Goal: Task Accomplishment & Management: Manage account settings

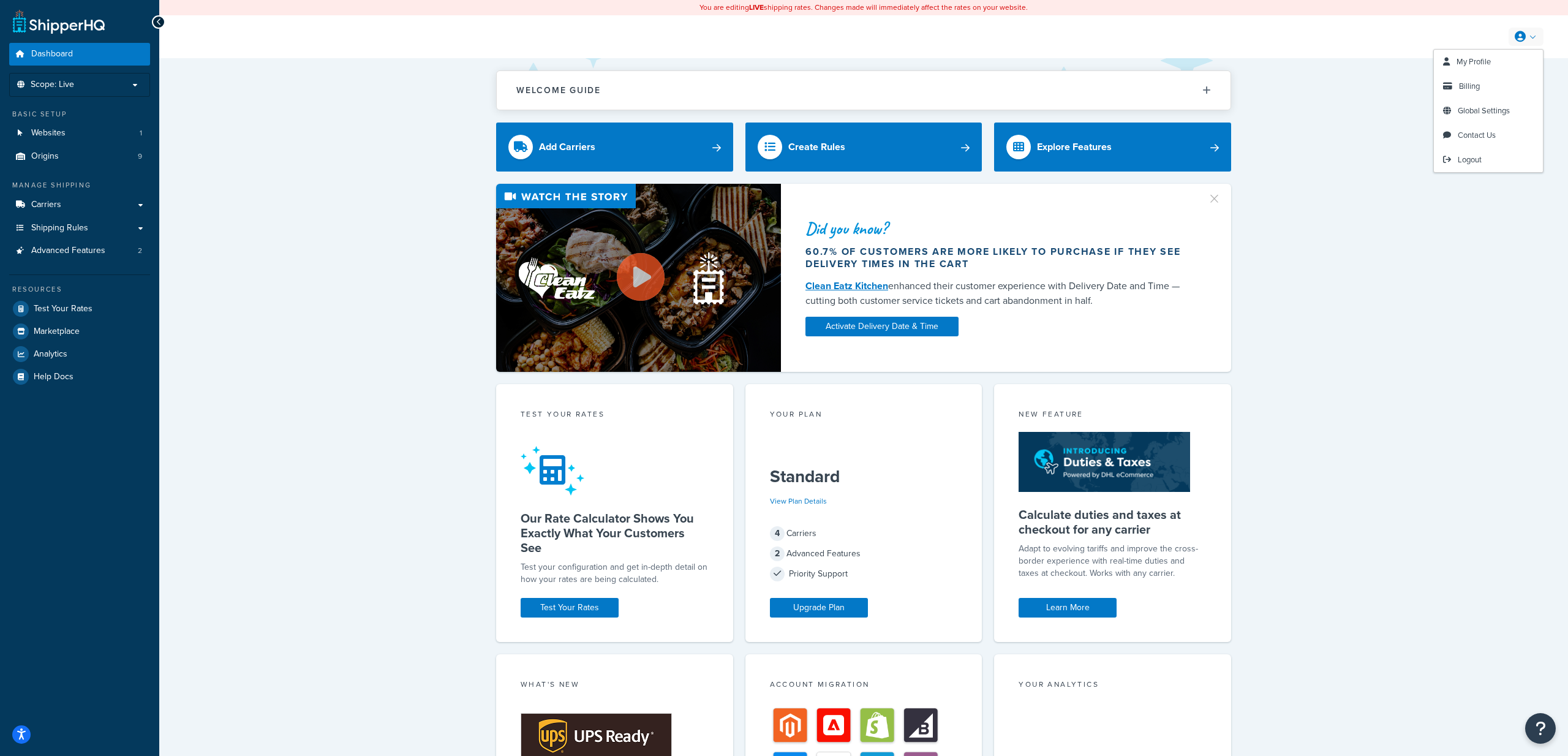
click at [1535, 40] on link at bounding box center [1526, 36] width 35 height 18
click at [1477, 85] on span "Billing" at bounding box center [1469, 86] width 21 height 12
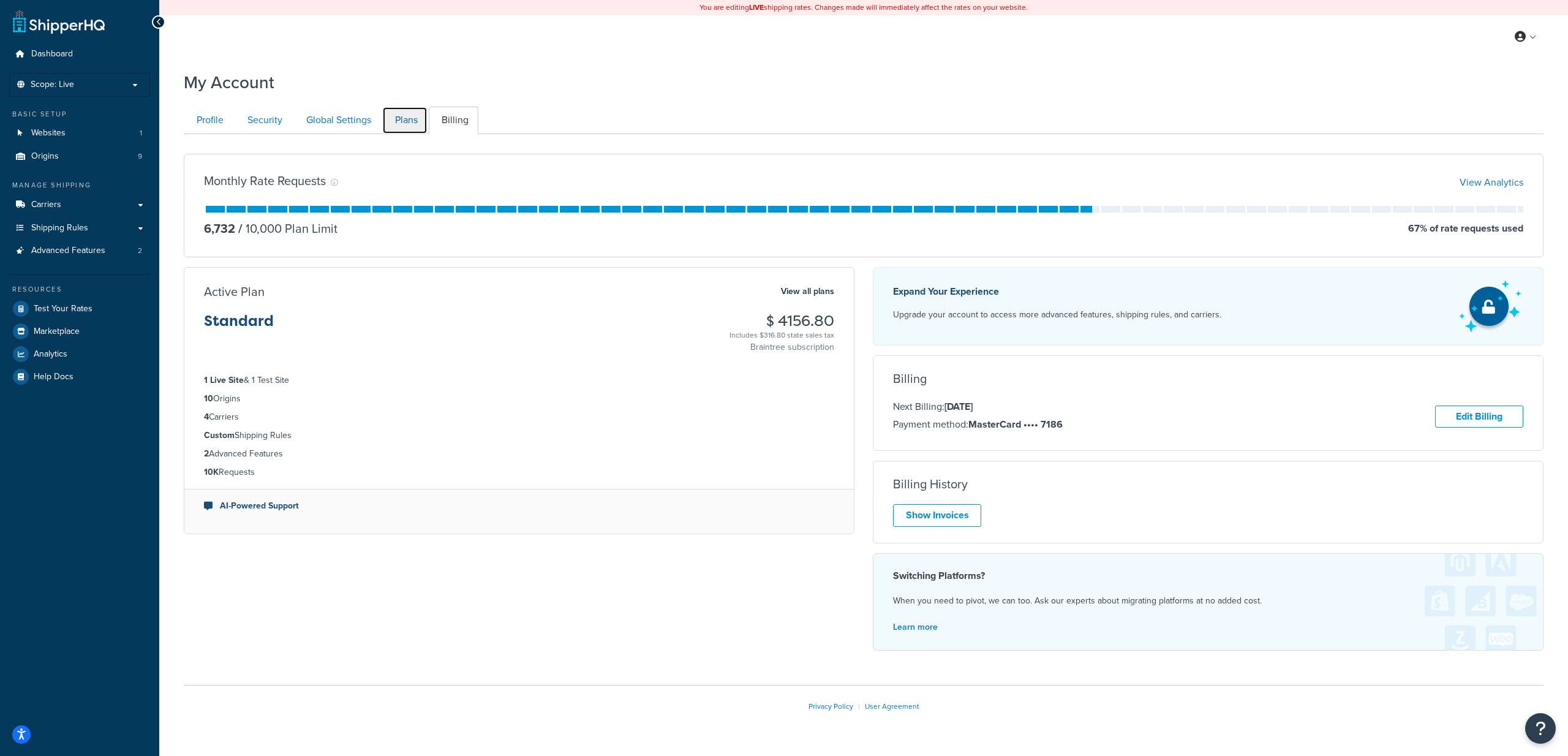
click at [408, 117] on link "Plans" at bounding box center [405, 121] width 46 height 27
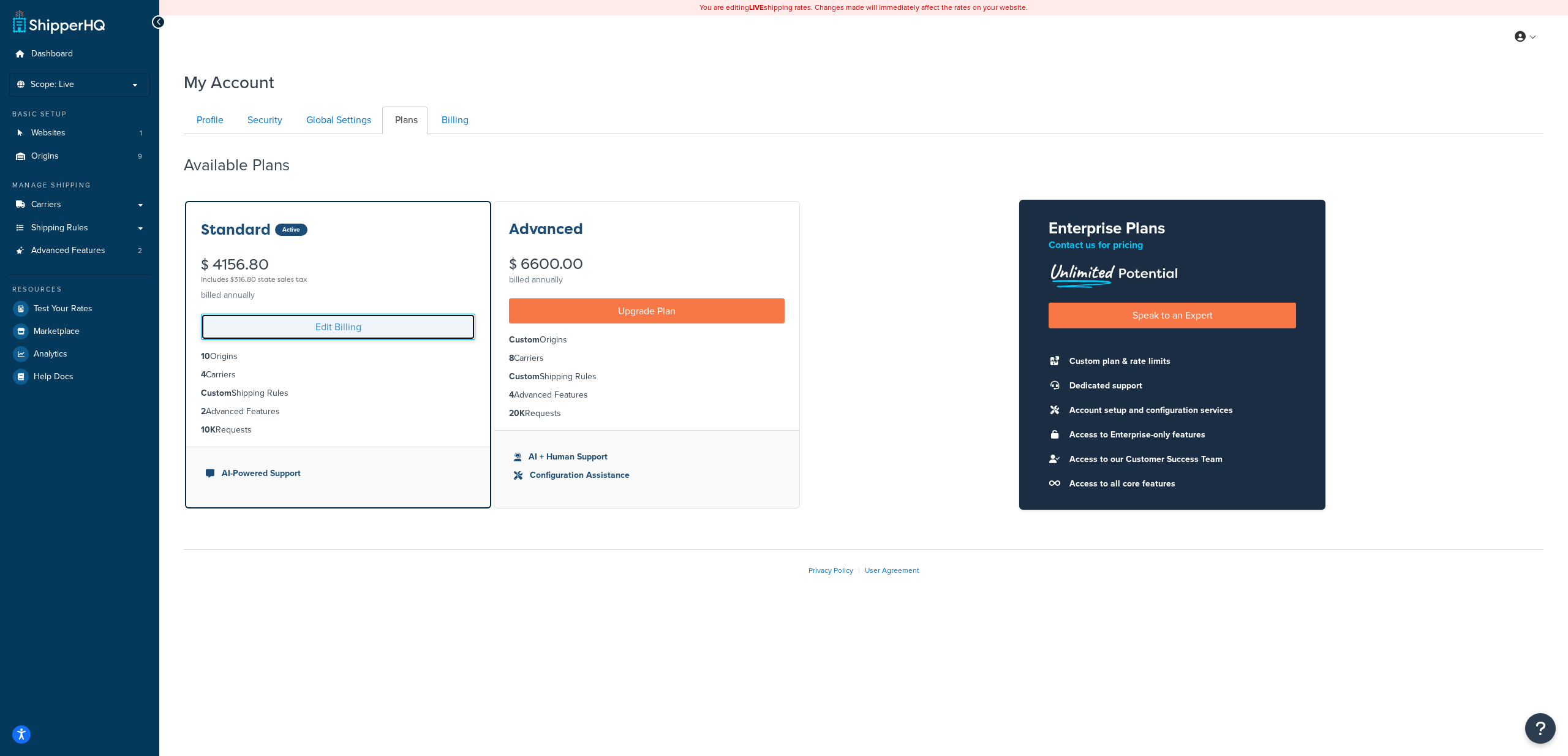
click at [307, 327] on link "Edit Billing" at bounding box center [338, 327] width 274 height 26
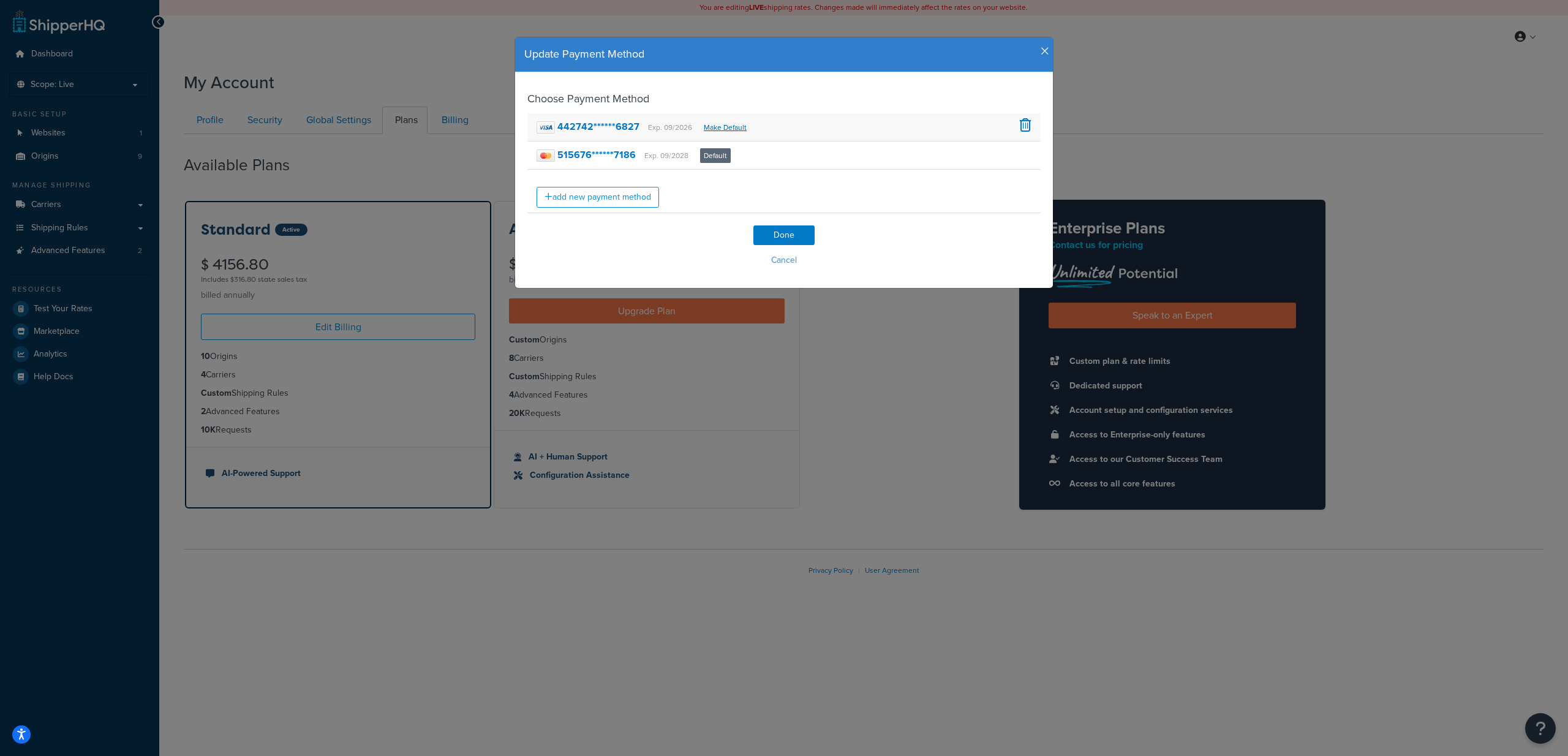
click at [732, 127] on link "Make Default" at bounding box center [725, 127] width 43 height 11
click at [1026, 151] on span at bounding box center [1026, 153] width 12 height 14
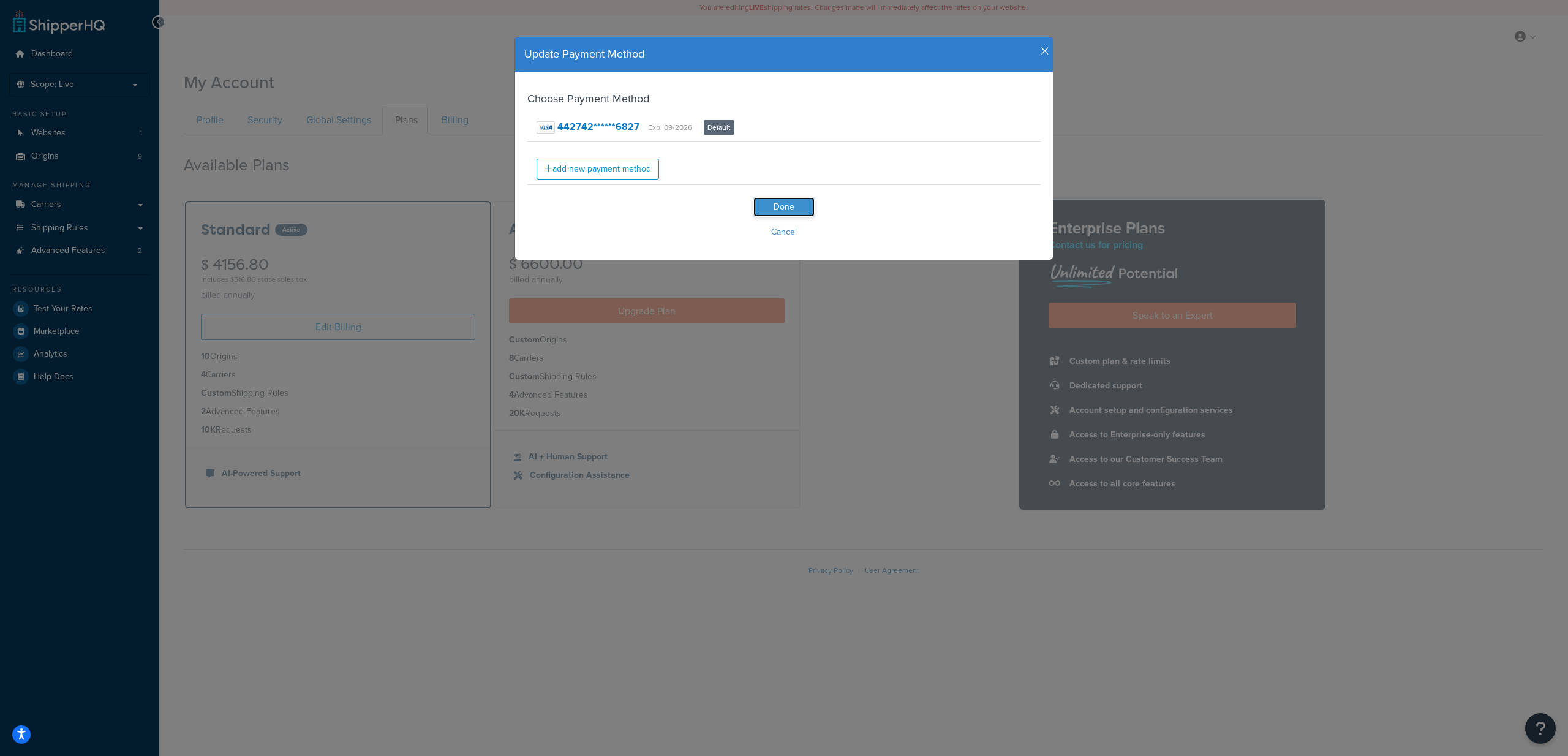
click at [782, 202] on input "Done" at bounding box center [784, 207] width 61 height 20
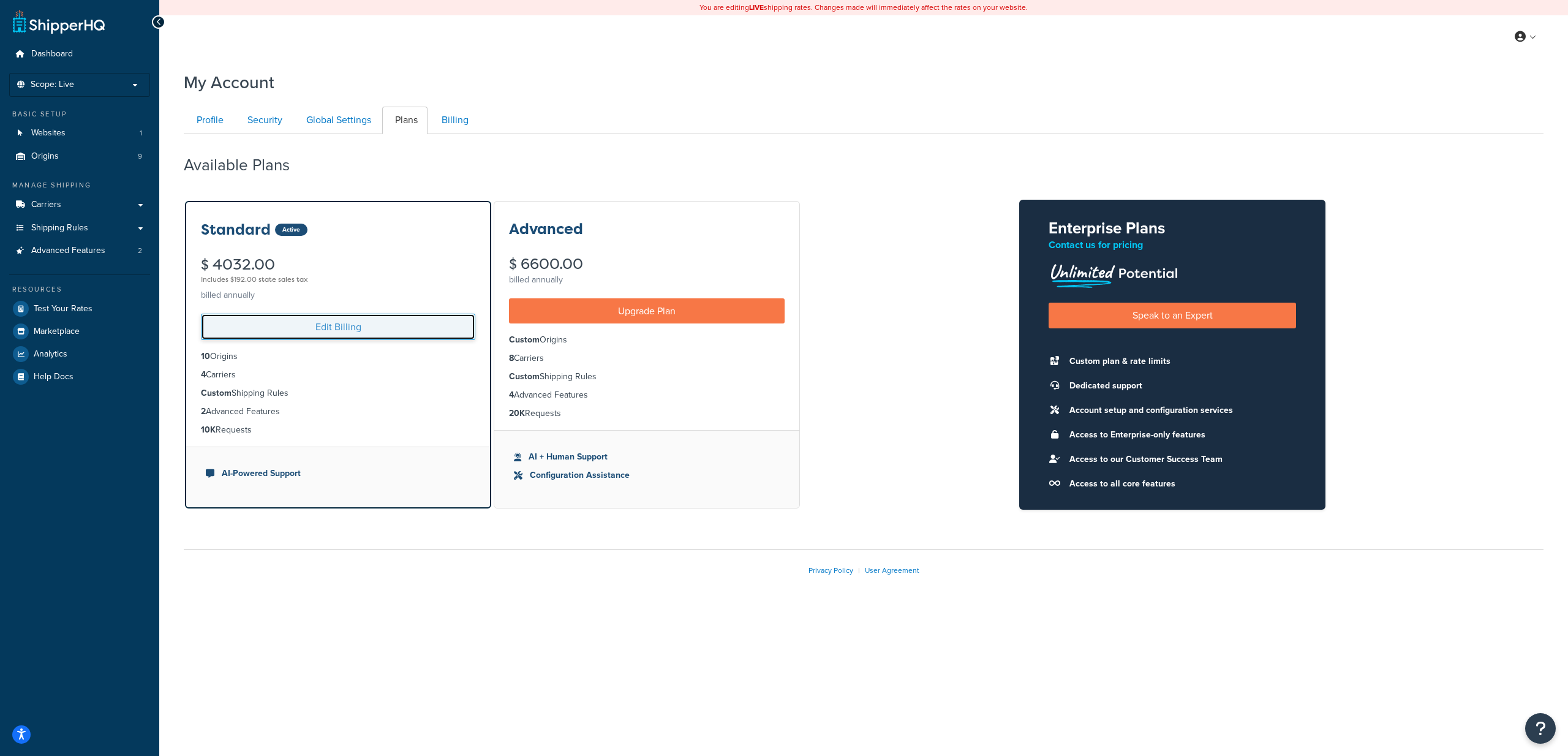
click at [341, 329] on link "Edit Billing" at bounding box center [338, 327] width 274 height 26
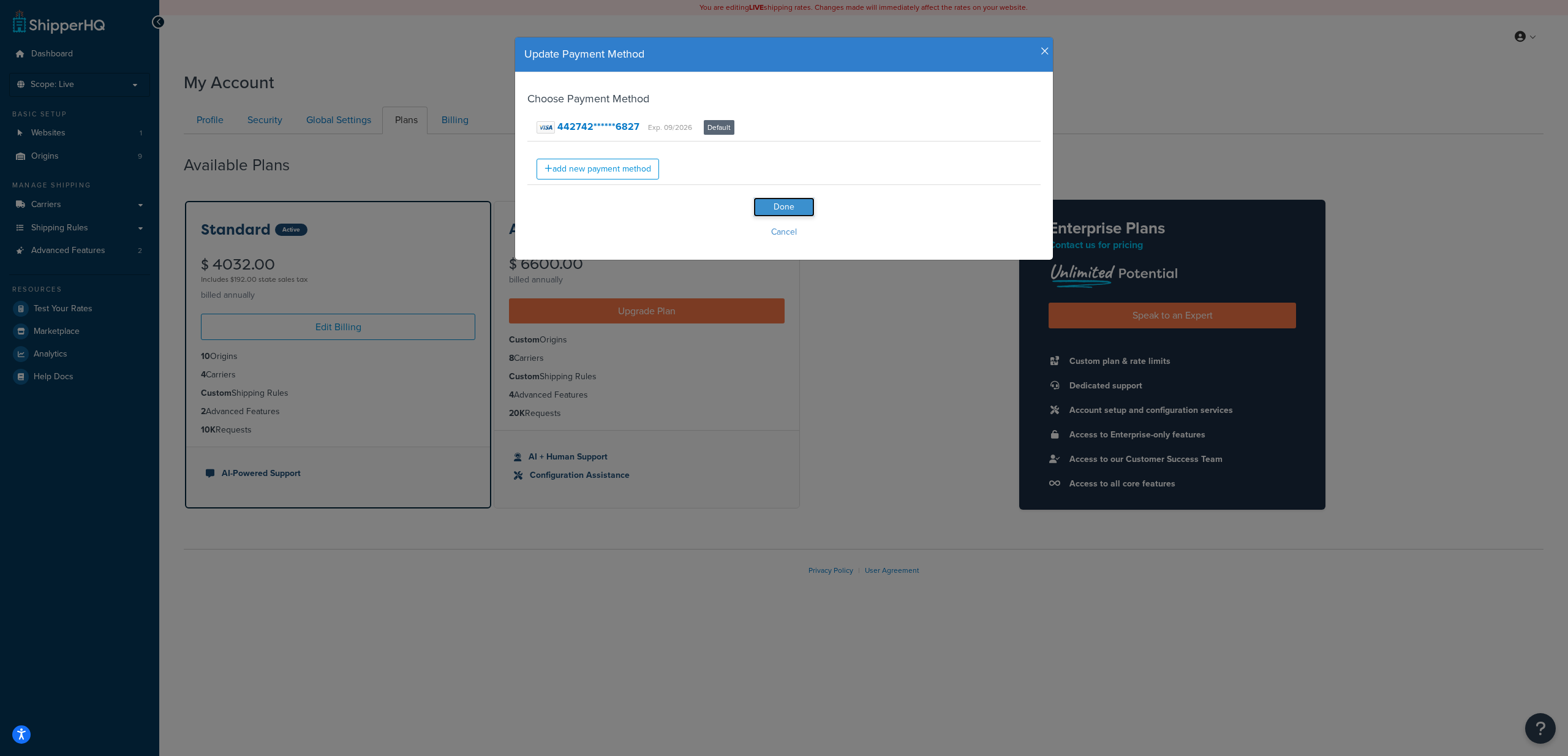
click at [760, 205] on input "Done" at bounding box center [784, 207] width 61 height 20
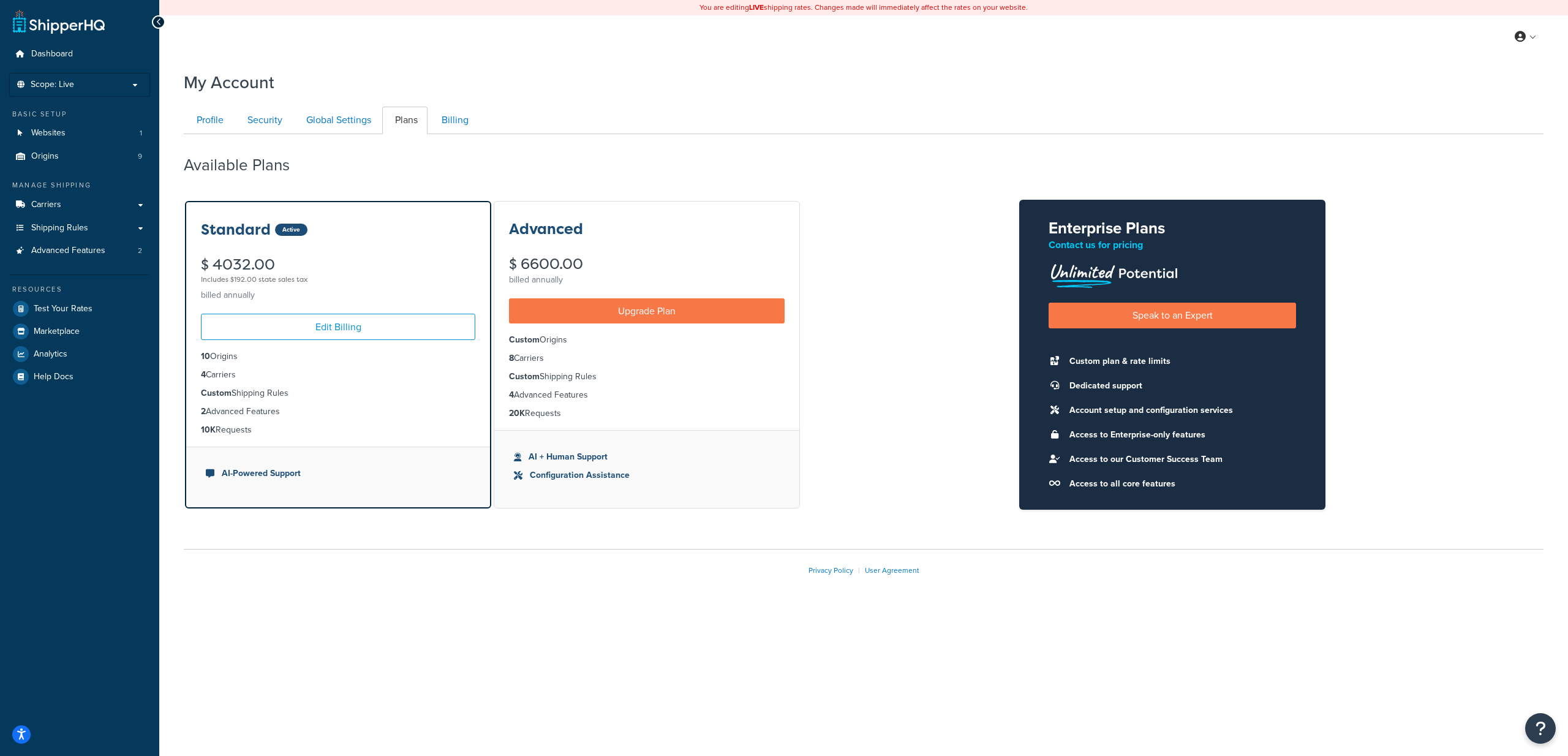
drag, startPoint x: 213, startPoint y: 263, endPoint x: 255, endPoint y: 261, distance: 42.0
click at [289, 269] on div "$ 4032.00 Includes $192.00 state sales tax" at bounding box center [338, 272] width 274 height 29
copy div "4032.00"
click at [594, 96] on div "My Account Contact Us Send Us A Message Contact Information Name * Email * Comp…" at bounding box center [863, 343] width 1408 height 557
click at [51, 55] on span "Dashboard" at bounding box center [52, 54] width 42 height 10
